Goal: Find specific page/section: Find specific page/section

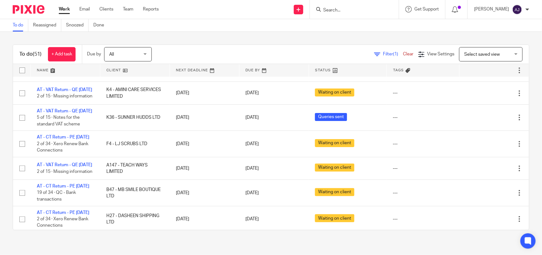
scroll to position [40, 0]
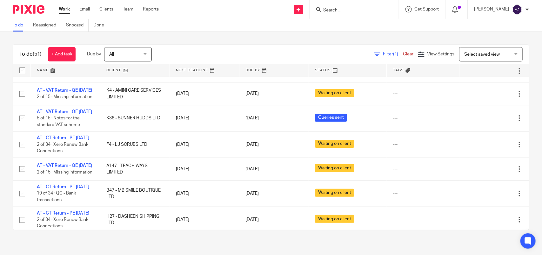
click at [336, 13] on input "Search" at bounding box center [351, 11] width 57 height 6
type input "d"
type input "g"
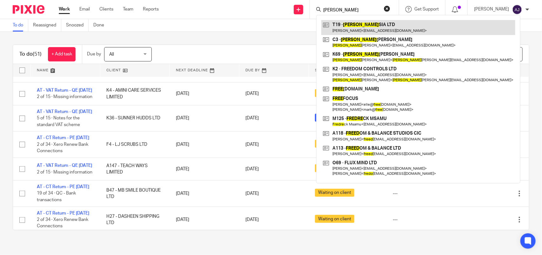
type input "[PERSON_NAME]"
click at [393, 26] on link at bounding box center [419, 27] width 194 height 15
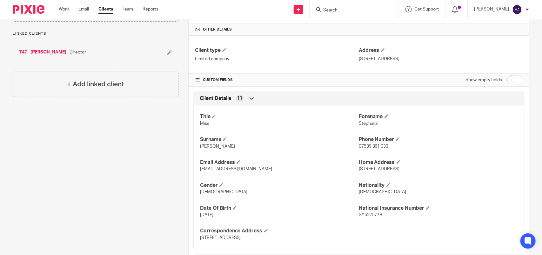
scroll to position [159, 0]
